Goal: Task Accomplishment & Management: Manage account settings

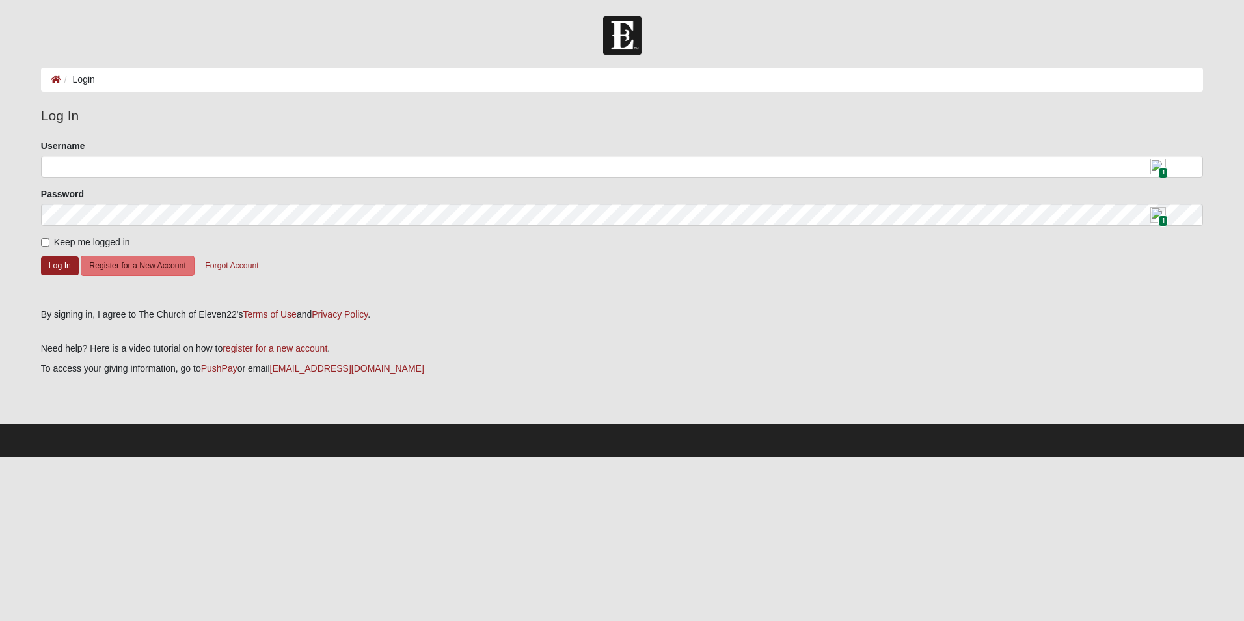
click at [1156, 162] on img at bounding box center [1159, 167] width 16 height 16
type input "[EMAIL_ADDRESS][DOMAIN_NAME]"
click at [67, 265] on button "Log In" at bounding box center [60, 265] width 38 height 19
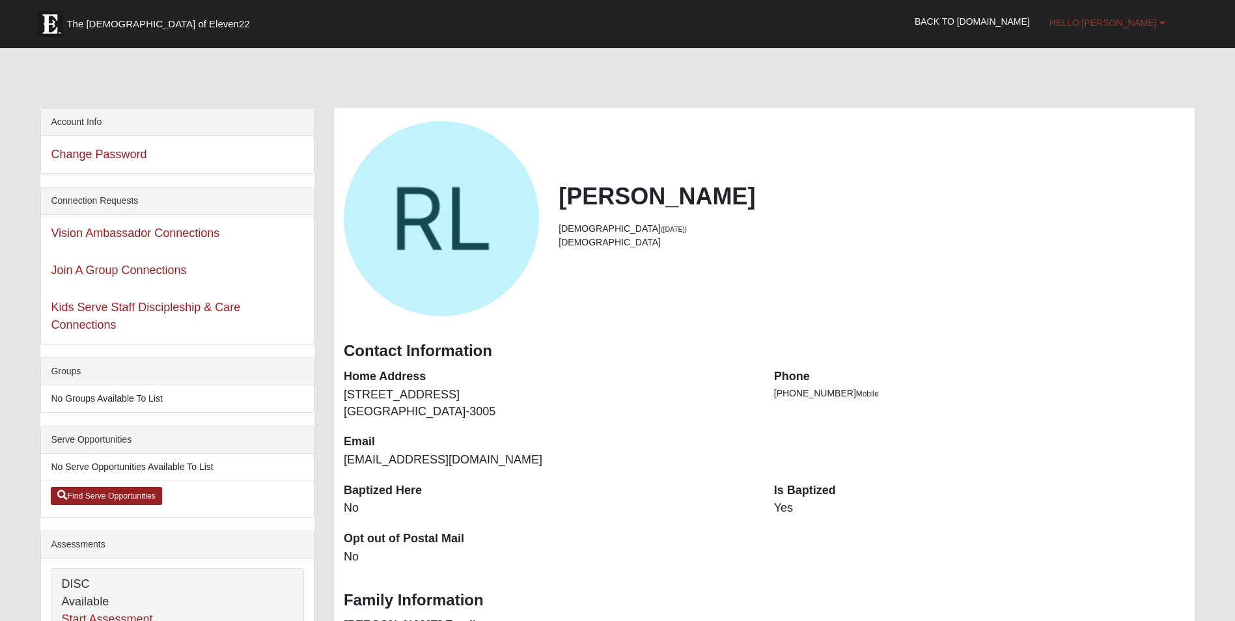
click at [1167, 20] on link "Hello [PERSON_NAME]" at bounding box center [1106, 23] width 135 height 33
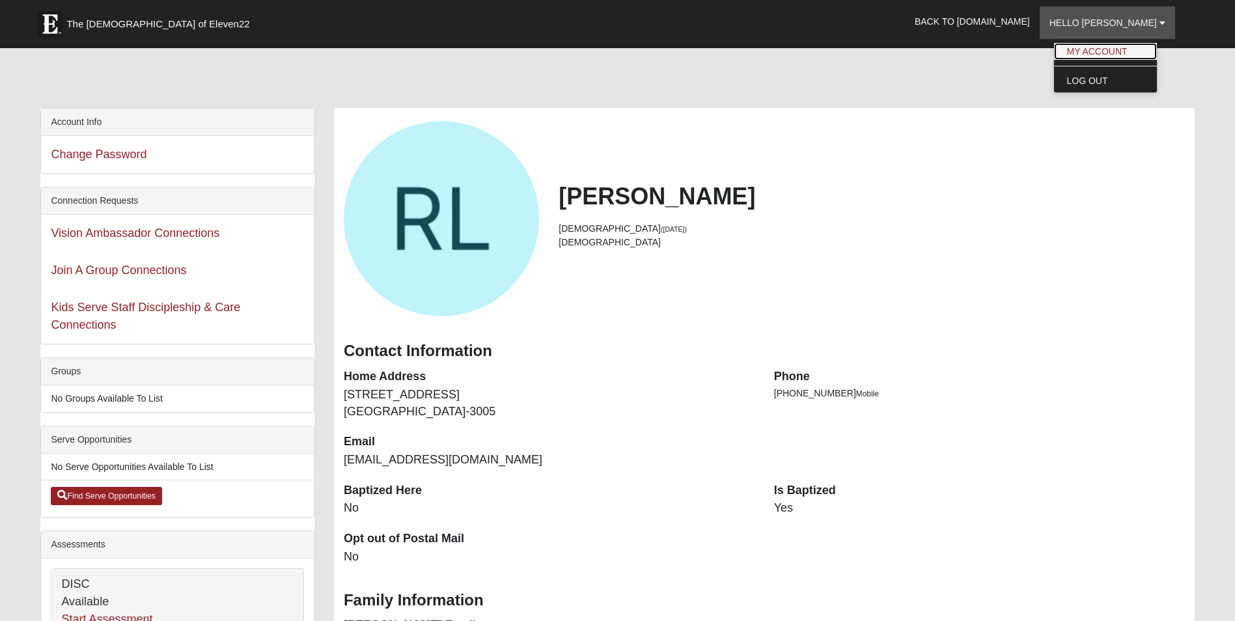
click at [1132, 46] on link "My Account" at bounding box center [1105, 51] width 103 height 17
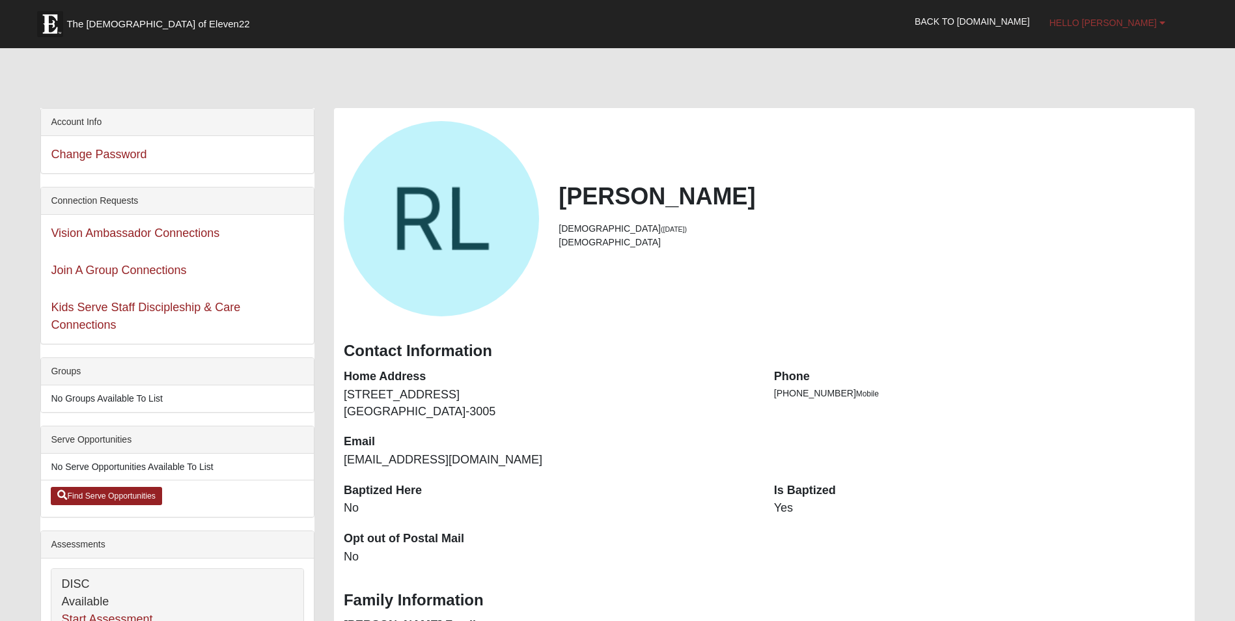
click at [1140, 20] on span "Hello [PERSON_NAME]" at bounding box center [1102, 23] width 107 height 10
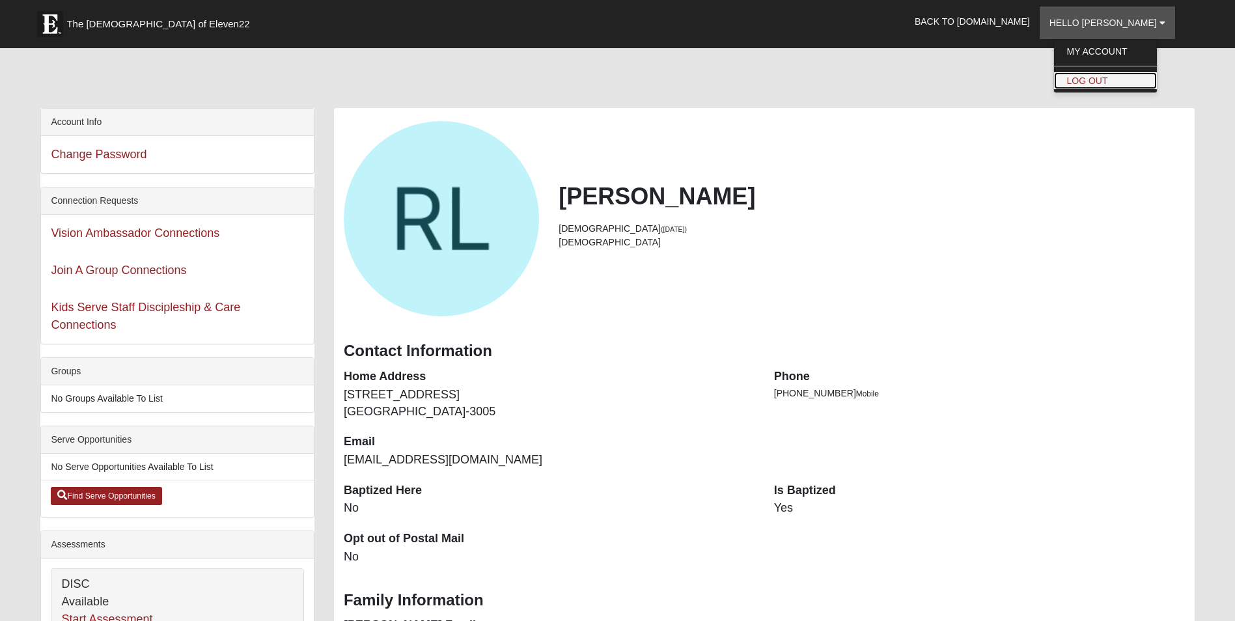
click at [1123, 77] on link "Log Out" at bounding box center [1105, 80] width 103 height 17
